Goal: Task Accomplishment & Management: Use online tool/utility

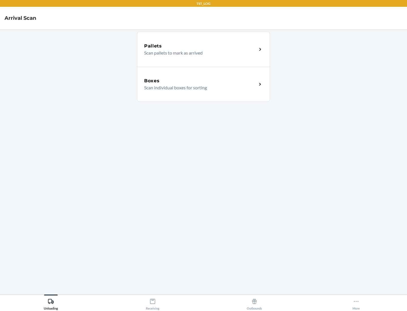
click at [200, 81] on div "Boxes" at bounding box center [200, 80] width 113 height 7
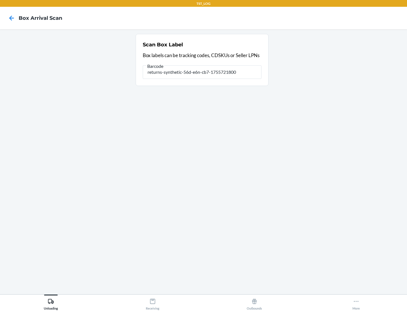
type input "returns-synthetic-56d-e6n-cb7-1755721800"
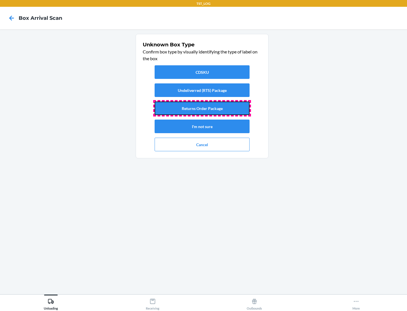
click at [202, 108] on button "Returns Order Package" at bounding box center [202, 109] width 95 height 14
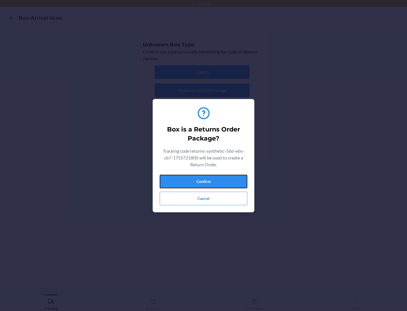
click at [204, 181] on button "Confirm" at bounding box center [204, 182] width 88 height 14
